Goal: Task Accomplishment & Management: Manage account settings

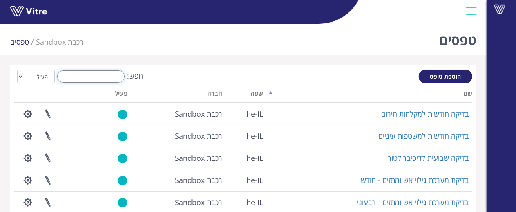
click at [89, 80] on input "חפש:" at bounding box center [90, 76] width 67 height 12
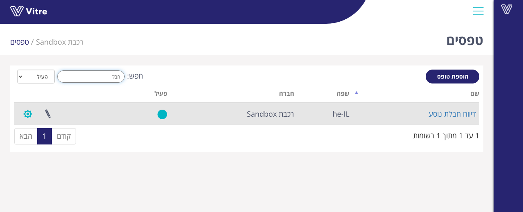
type input "חבל"
click at [30, 111] on button "button" at bounding box center [28, 114] width 20 height 22
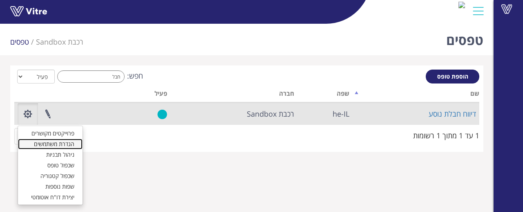
click at [48, 146] on link "הגדרת משתמשים" at bounding box center [50, 144] width 65 height 11
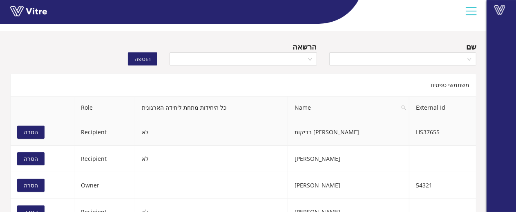
scroll to position [37, 0]
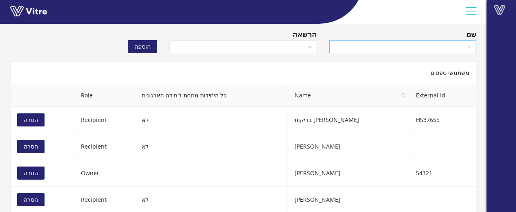
click at [388, 47] on input "search" at bounding box center [400, 46] width 132 height 12
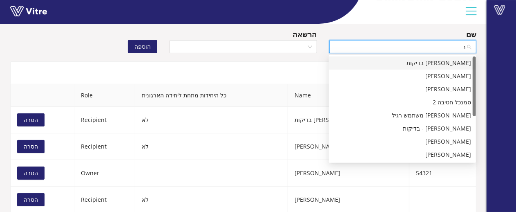
type input "בר"
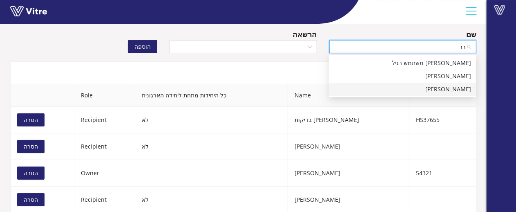
click at [390, 88] on div "איבי ברבי" at bounding box center [402, 89] width 137 height 9
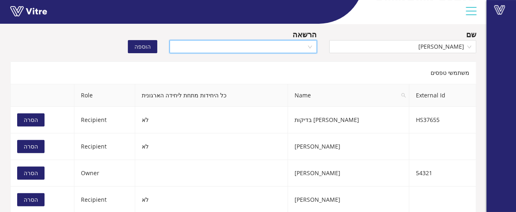
click at [280, 46] on input "search" at bounding box center [240, 46] width 132 height 12
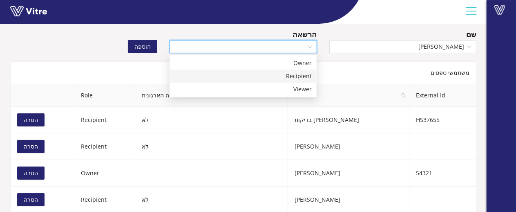
click at [275, 78] on div "Recipient" at bounding box center [242, 76] width 137 height 9
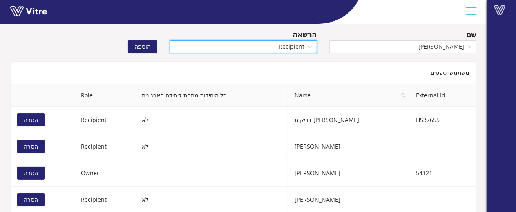
click at [139, 49] on span "הוספה" at bounding box center [142, 46] width 16 height 9
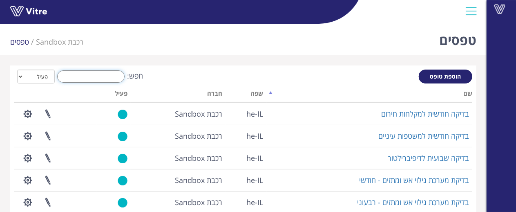
click at [89, 80] on input "חפש:" at bounding box center [90, 76] width 67 height 12
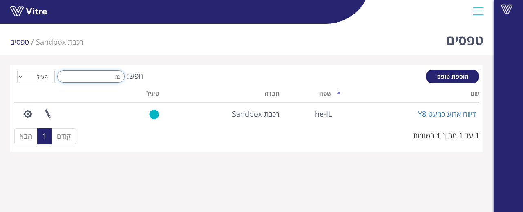
type input "כ"
type input "ר"
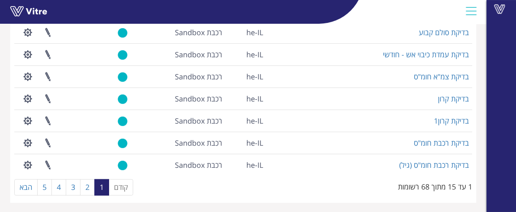
scroll to position [259, 0]
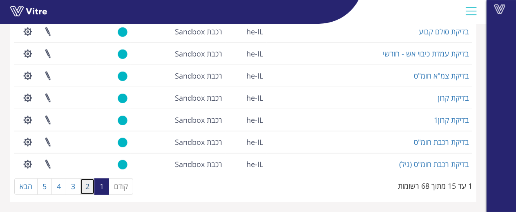
click at [88, 188] on link "2" at bounding box center [87, 186] width 15 height 16
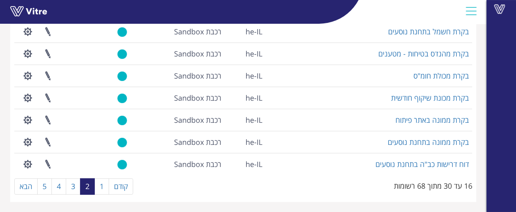
click at [503, 11] on span at bounding box center [500, 9] width 20 height 10
